Goal: Navigation & Orientation: Find specific page/section

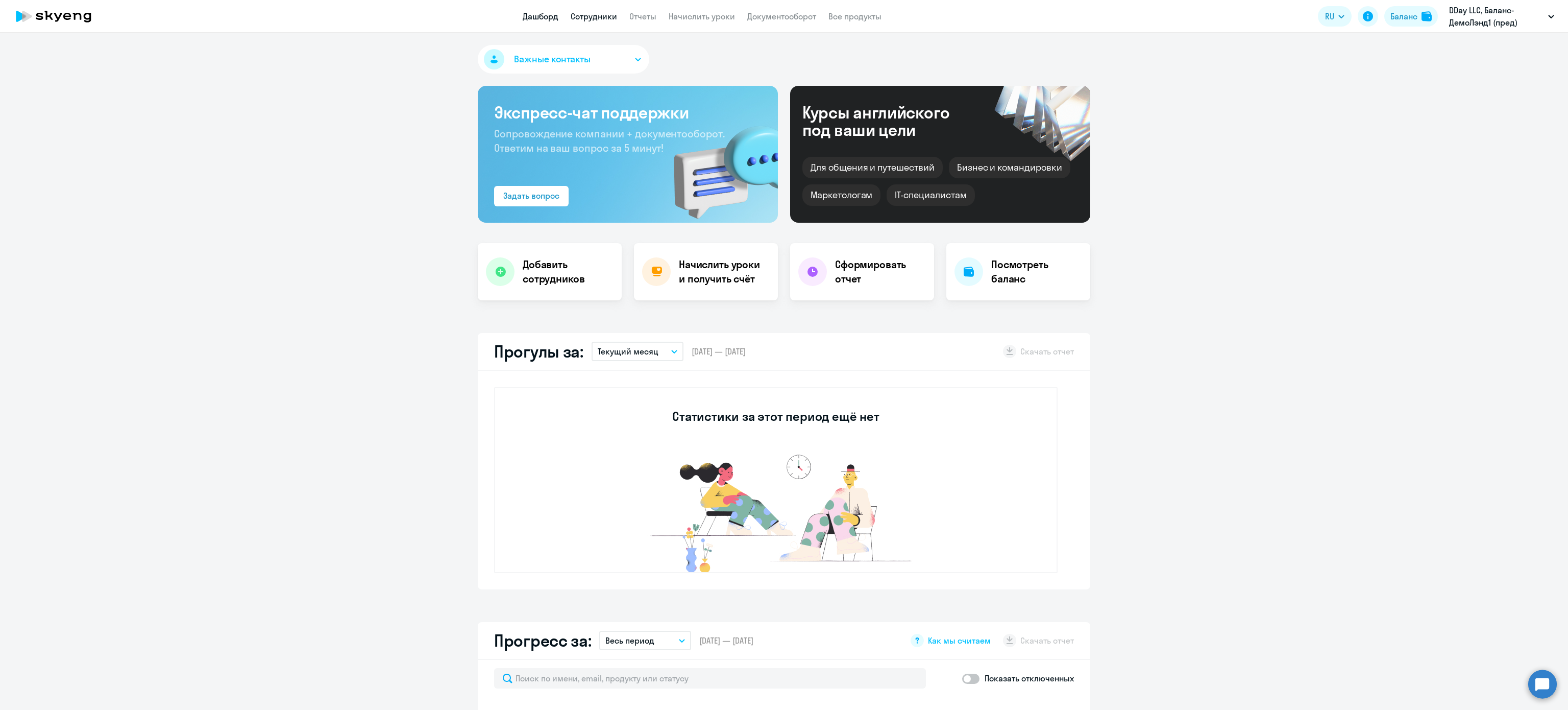
click at [598, 17] on link "Сотрудники" at bounding box center [593, 16] width 46 height 10
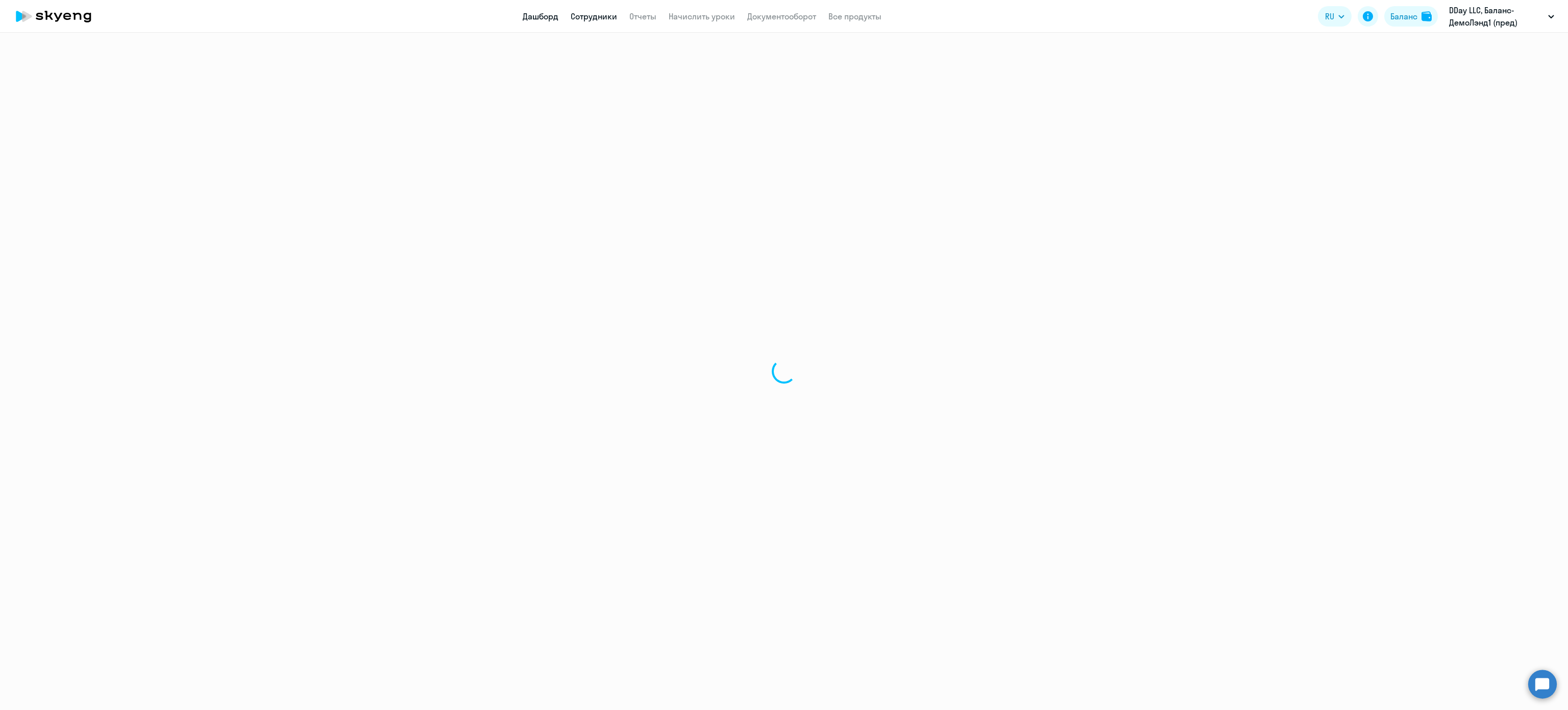
select select "30"
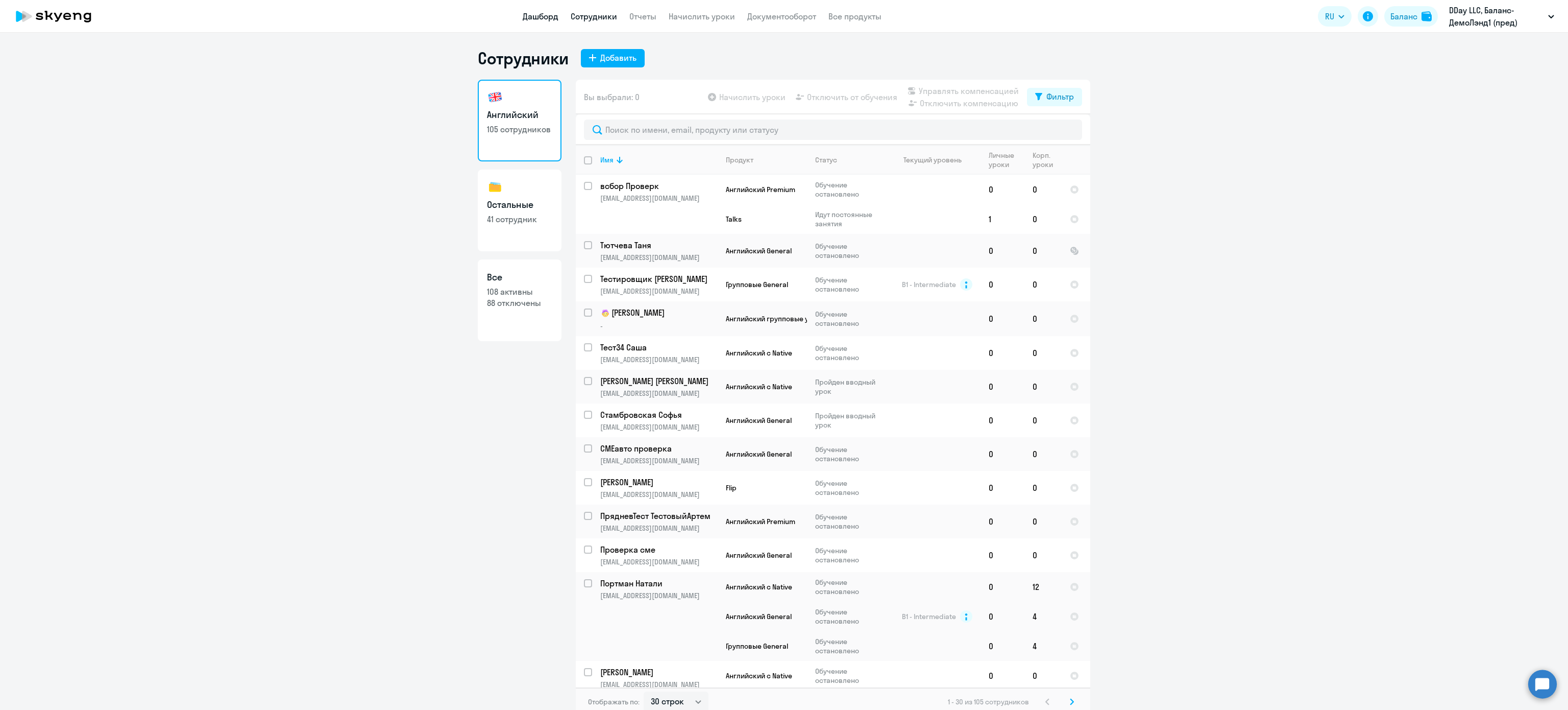
click at [548, 14] on link "Дашборд" at bounding box center [541, 16] width 36 height 10
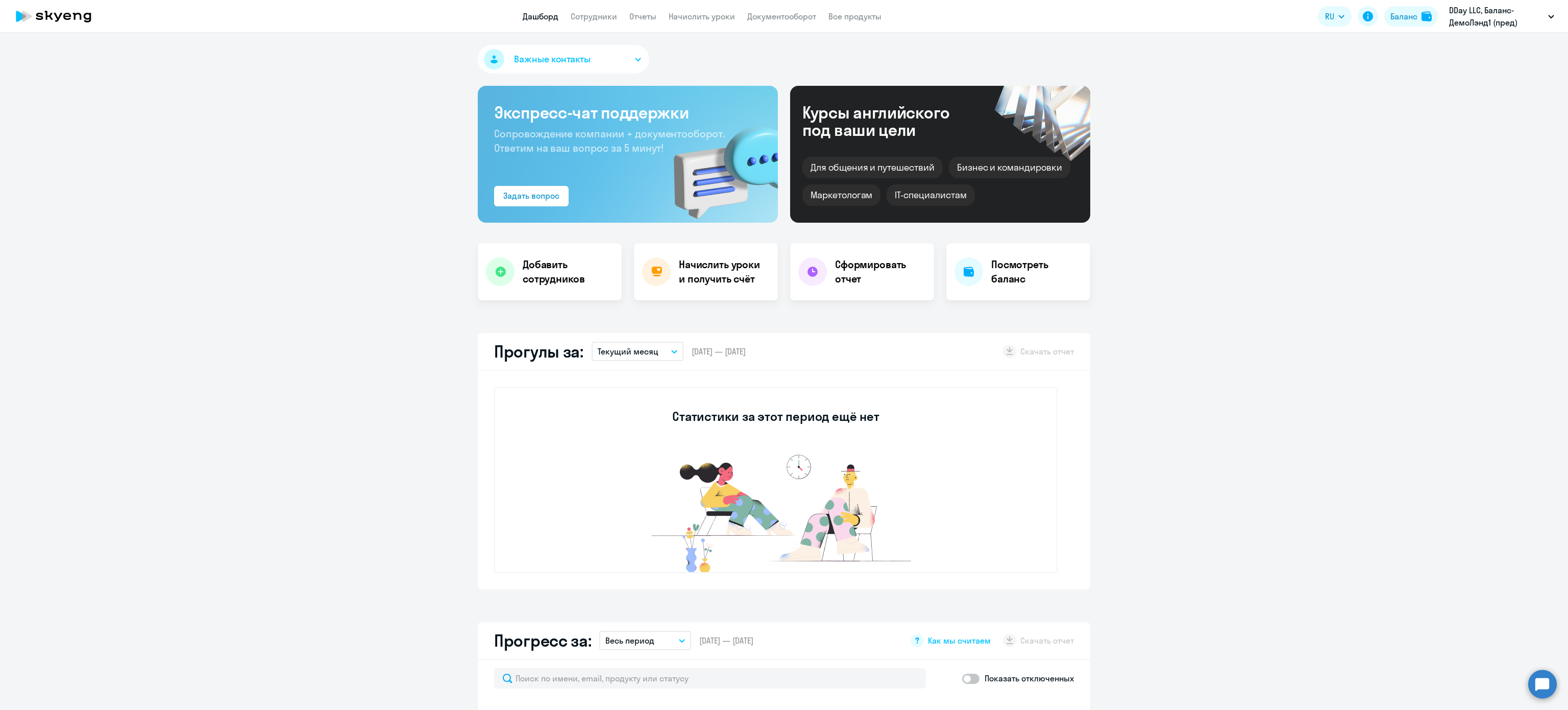
select select "30"
click at [613, 18] on link "Сотрудники" at bounding box center [593, 16] width 46 height 10
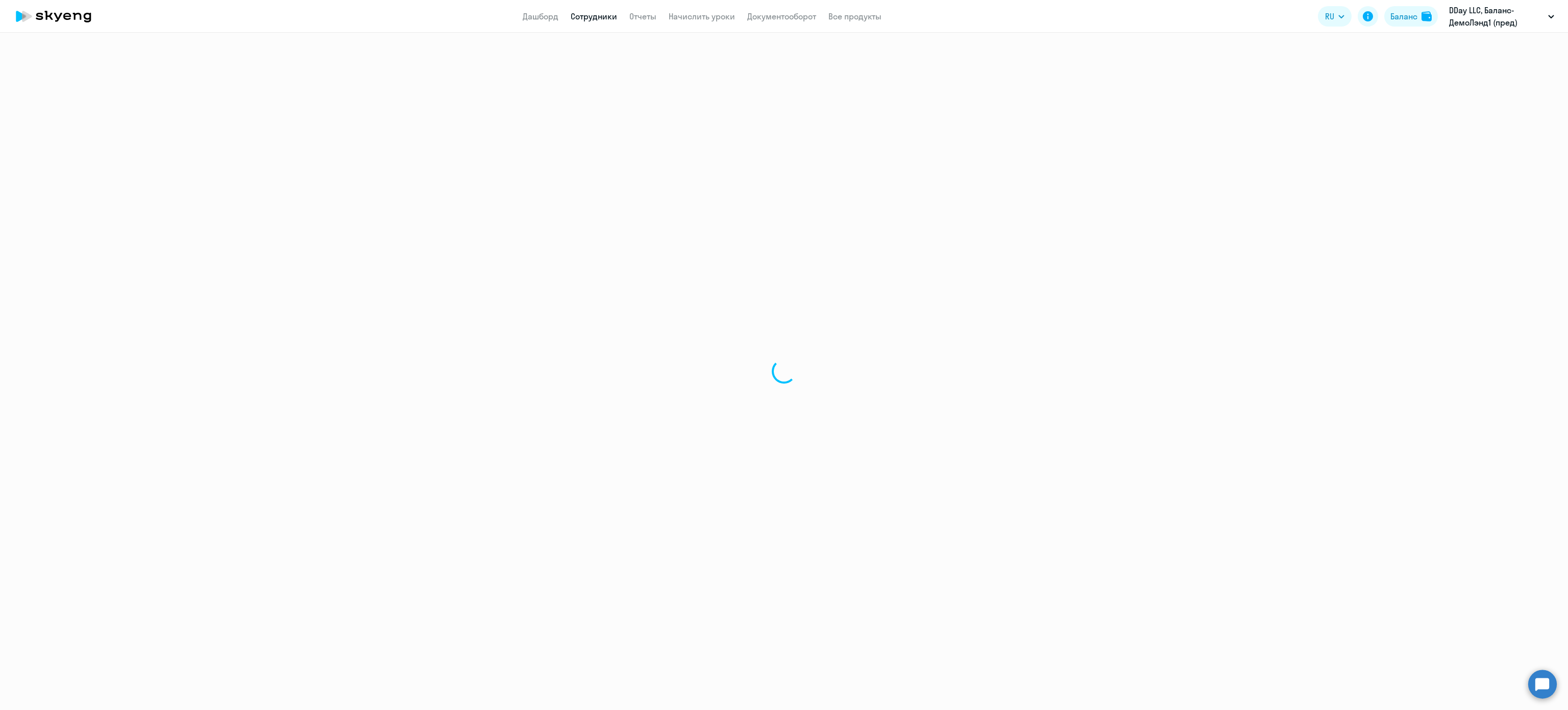
select select "30"
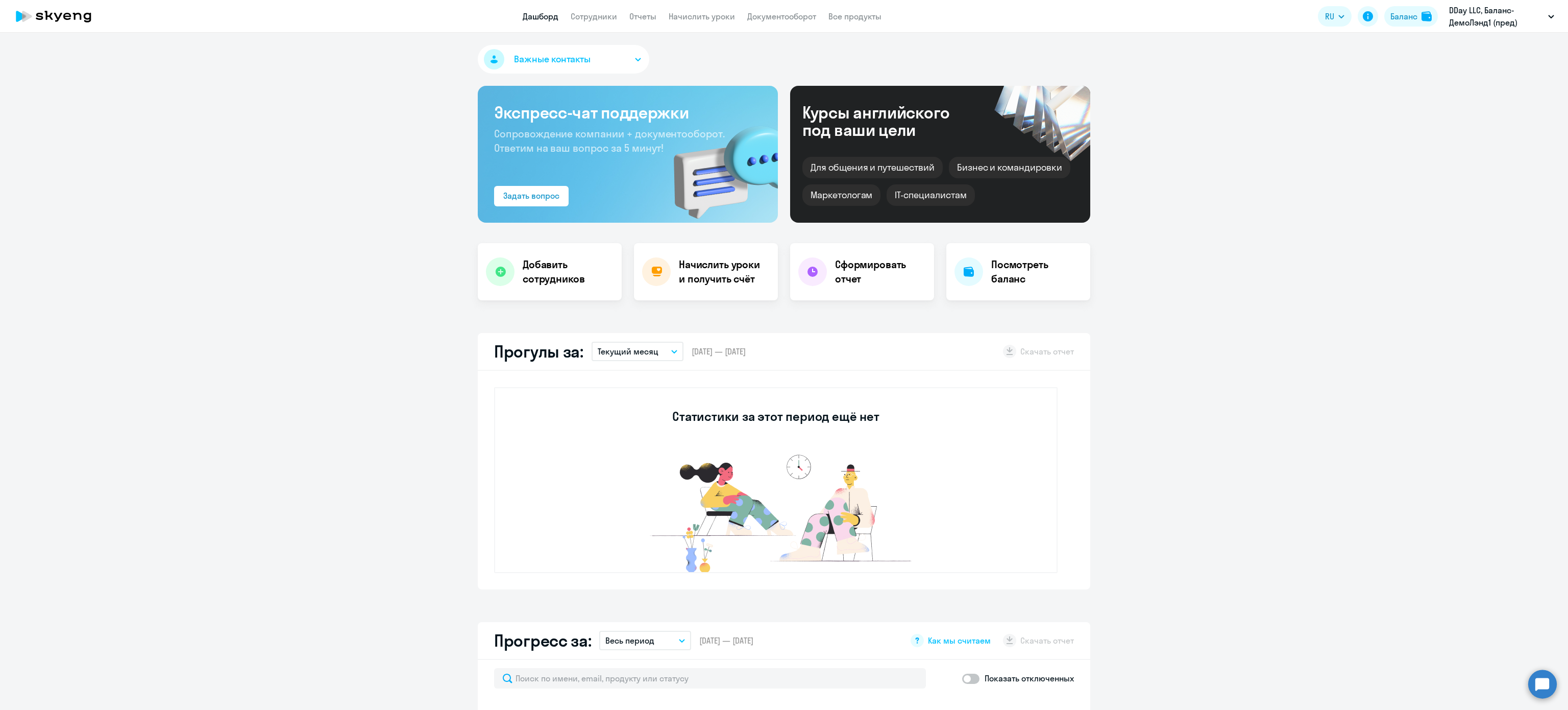
select select "30"
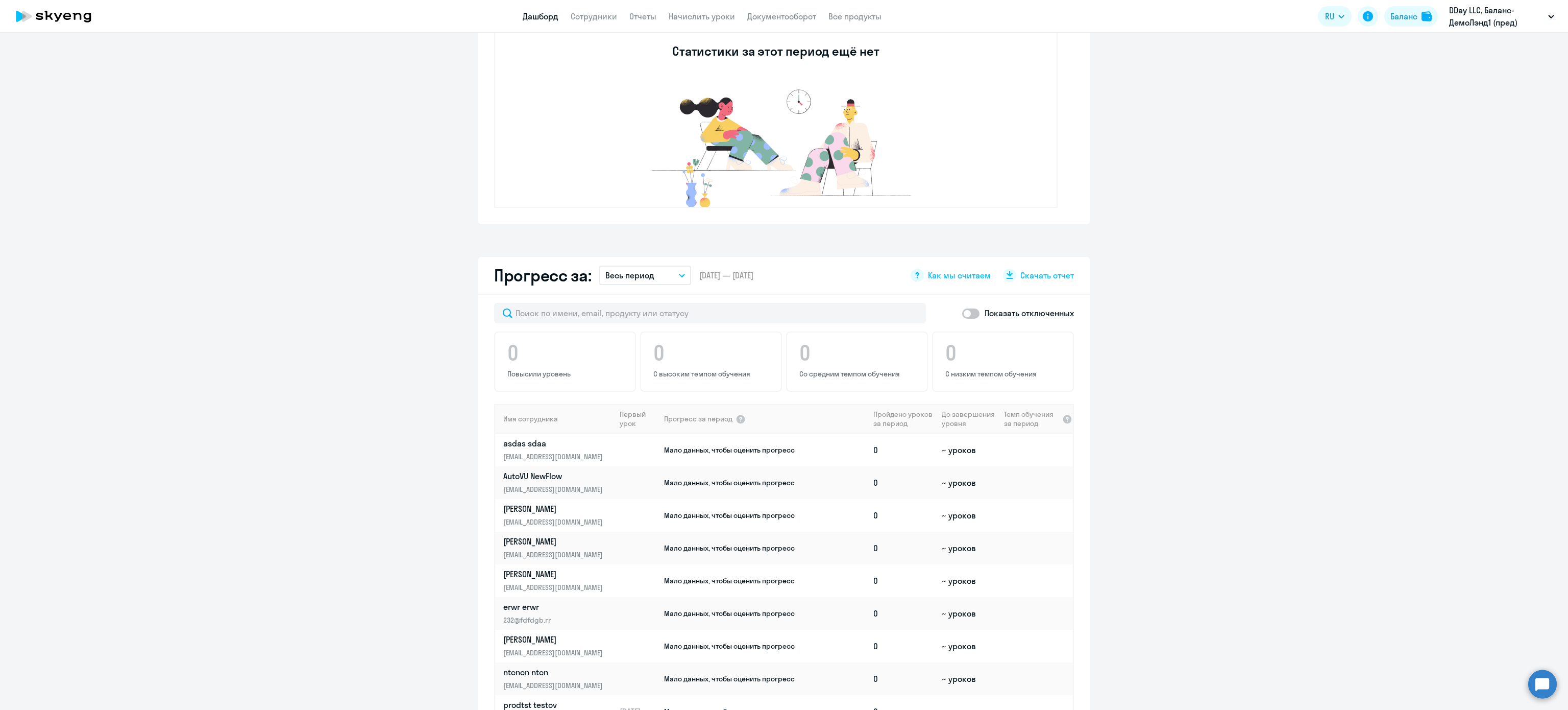
scroll to position [511, 0]
